Goal: Information Seeking & Learning: Learn about a topic

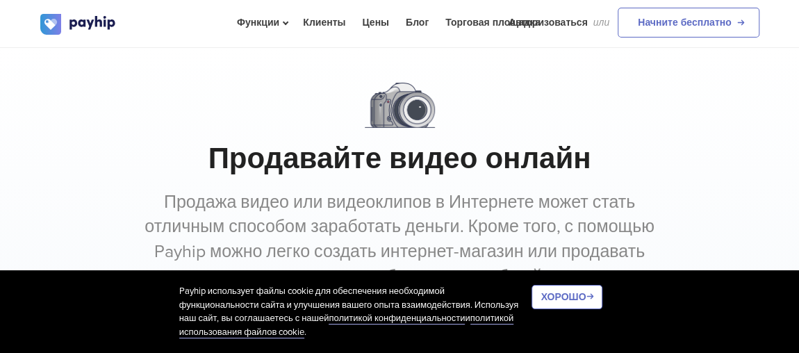
click at [97, 196] on div "Продавайте видео онлайн Продажа видео или видеоклипов в Интернете может стать о…" at bounding box center [399, 231] width 799 height 296
click at [76, 155] on h1 "Продавайте видео онлайн" at bounding box center [399, 159] width 719 height 35
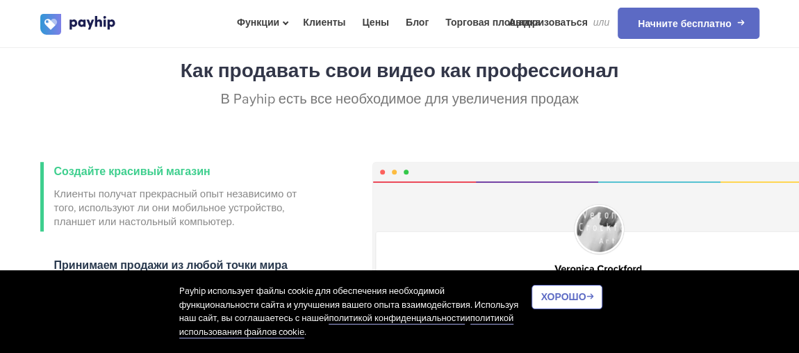
scroll to position [450, 0]
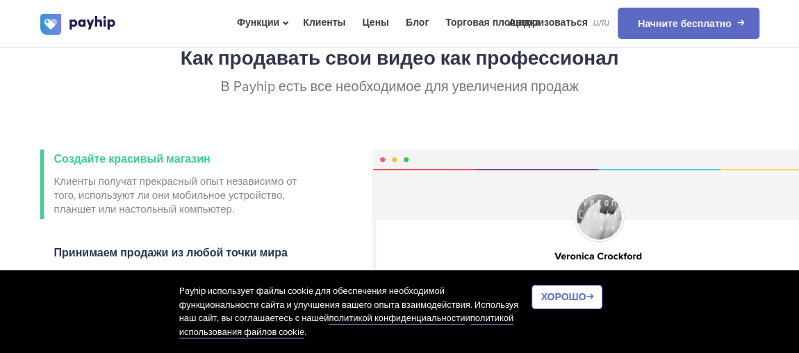
click at [8, 142] on div "Как продавать свои видео как профессионал В Payhip есть все необходимое для уве…" at bounding box center [399, 282] width 799 height 484
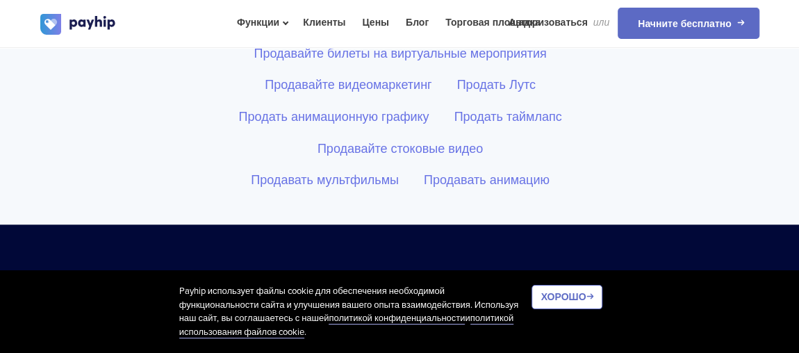
scroll to position [5999, 0]
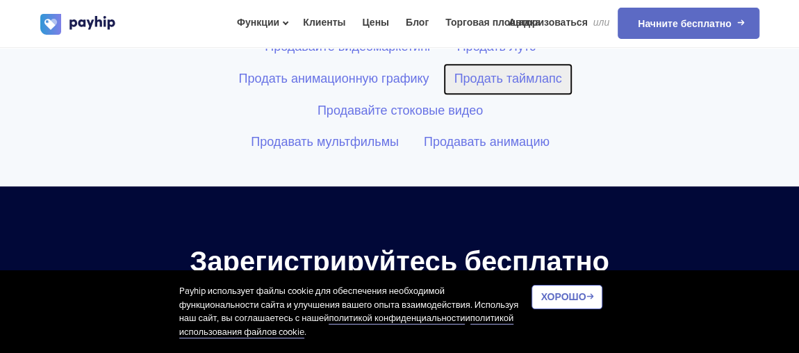
drag, startPoint x: 405, startPoint y: 74, endPoint x: 518, endPoint y: 91, distance: 114.6
click at [480, 85] on link "Продать таймлапс" at bounding box center [507, 79] width 129 height 32
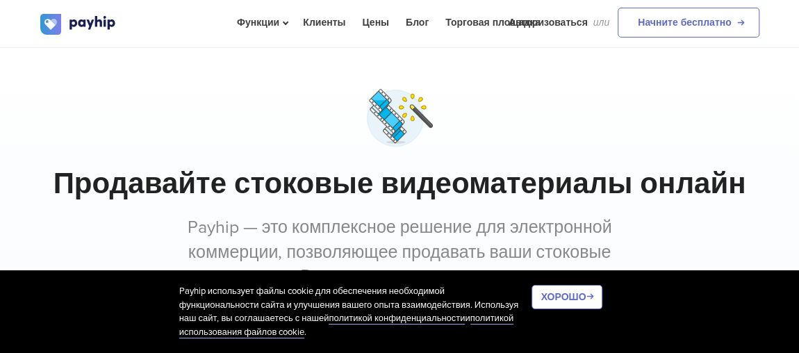
click at [271, 88] on div at bounding box center [399, 118] width 719 height 70
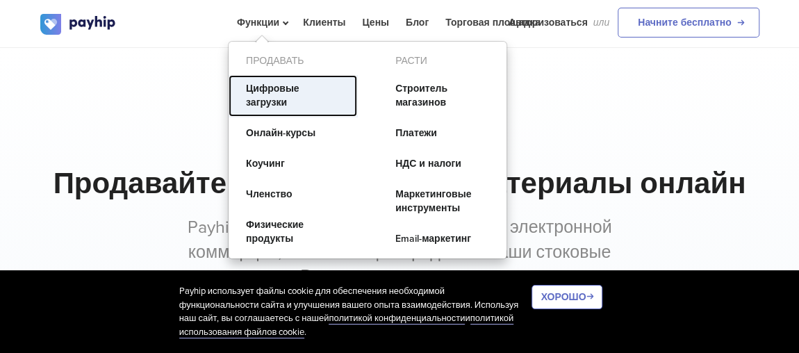
click at [286, 95] on link "Цифровые загрузки" at bounding box center [293, 96] width 129 height 42
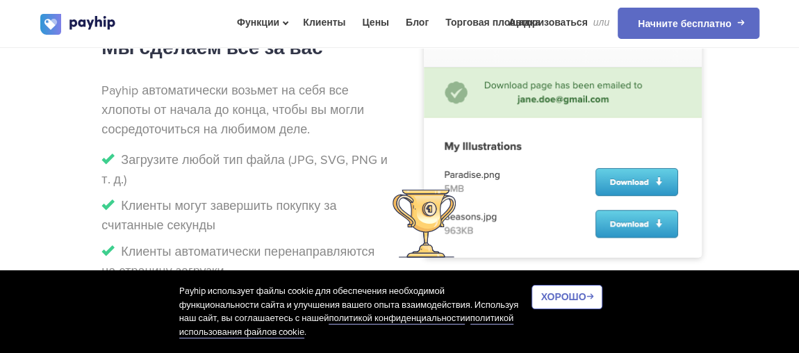
scroll to position [1453, 0]
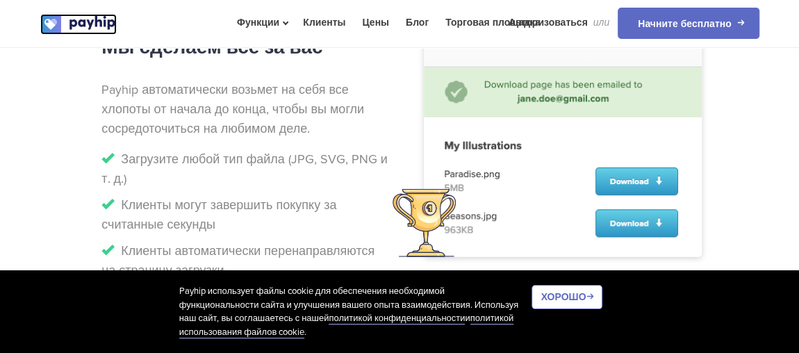
click at [104, 26] on img at bounding box center [78, 24] width 76 height 21
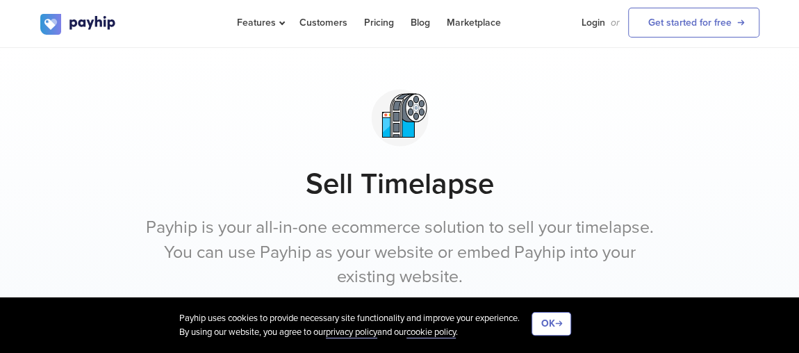
click at [557, 104] on div at bounding box center [399, 118] width 719 height 70
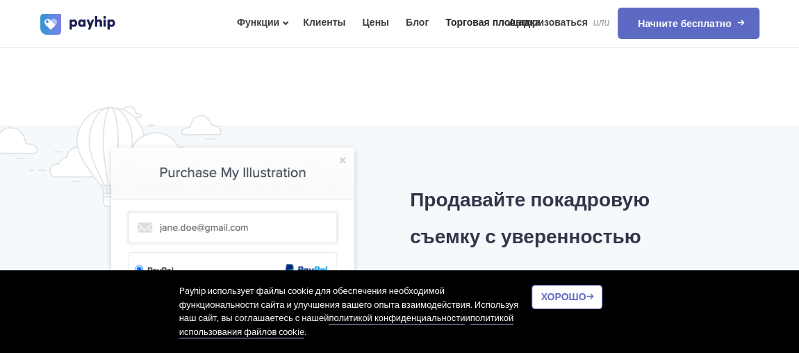
scroll to position [916, 0]
